Goal: Transaction & Acquisition: Book appointment/travel/reservation

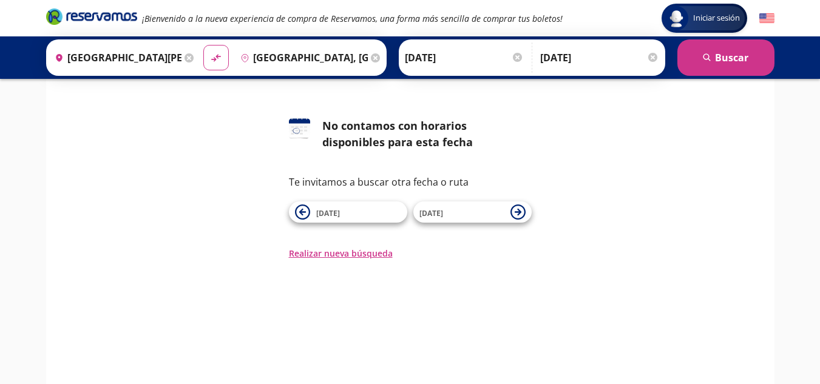
scroll to position [39, 0]
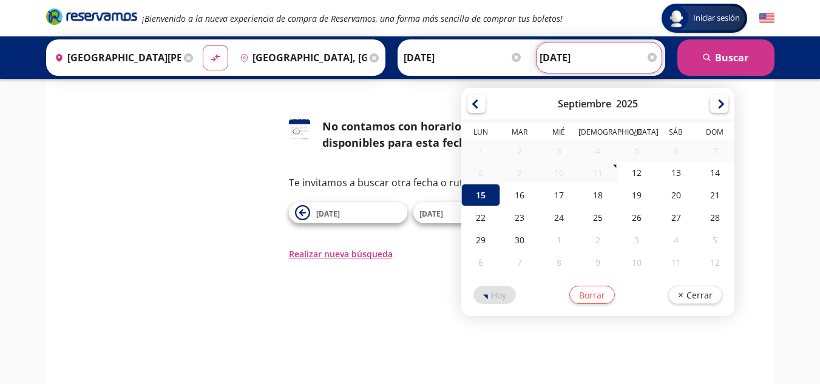
click at [583, 59] on input "[DATE]" at bounding box center [599, 58] width 119 height 30
click at [707, 162] on div "14" at bounding box center [715, 173] width 39 height 22
type input "[DATE]"
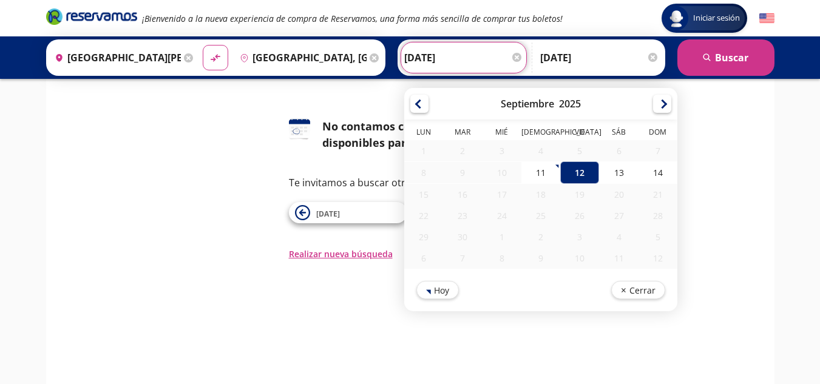
click at [451, 55] on input "[DATE]" at bounding box center [463, 58] width 119 height 30
click at [628, 174] on div "13" at bounding box center [618, 173] width 39 height 22
type input "[DATE]"
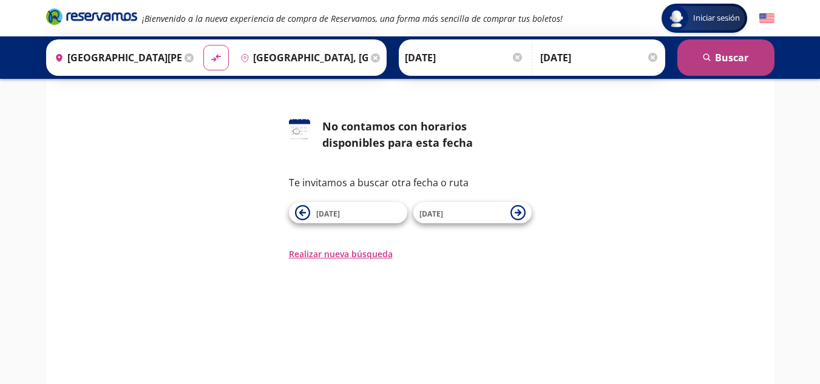
click at [727, 63] on button "search [GEOGRAPHIC_DATA]" at bounding box center [726, 57] width 97 height 36
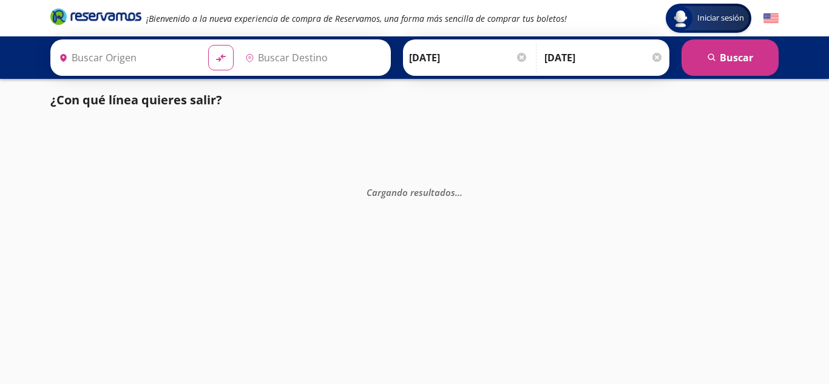
type input "[GEOGRAPHIC_DATA][PERSON_NAME], [GEOGRAPHIC_DATA]"
type input "[GEOGRAPHIC_DATA], [GEOGRAPHIC_DATA]"
type input "[GEOGRAPHIC_DATA][PERSON_NAME], [GEOGRAPHIC_DATA]"
type input "[GEOGRAPHIC_DATA], [GEOGRAPHIC_DATA]"
